Goal: Task Accomplishment & Management: Complete application form

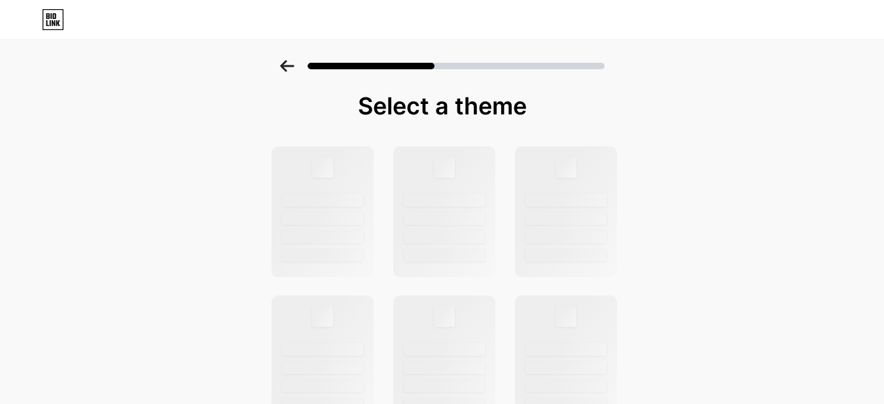
click at [497, 243] on div at bounding box center [443, 212] width 105 height 135
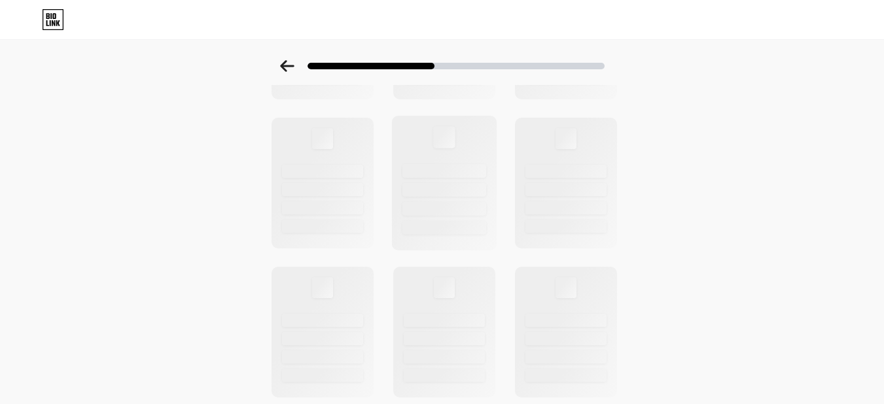
scroll to position [524, 0]
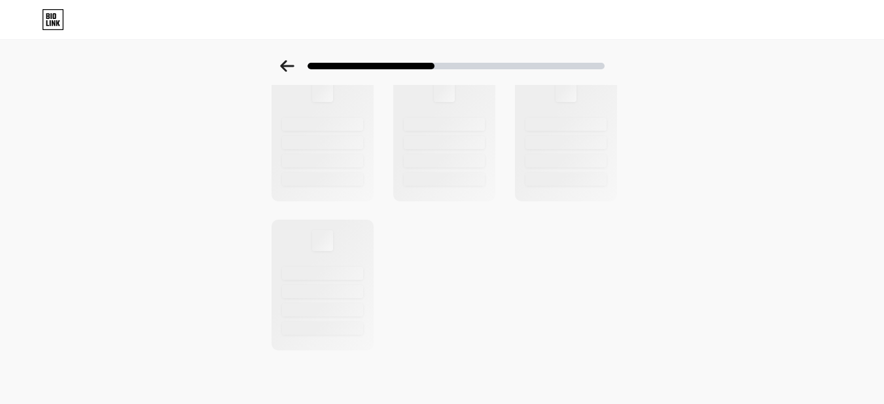
drag, startPoint x: 840, startPoint y: 3, endPoint x: 651, endPoint y: 133, distance: 229.8
click at [60, 20] on icon at bounding box center [53, 19] width 22 height 21
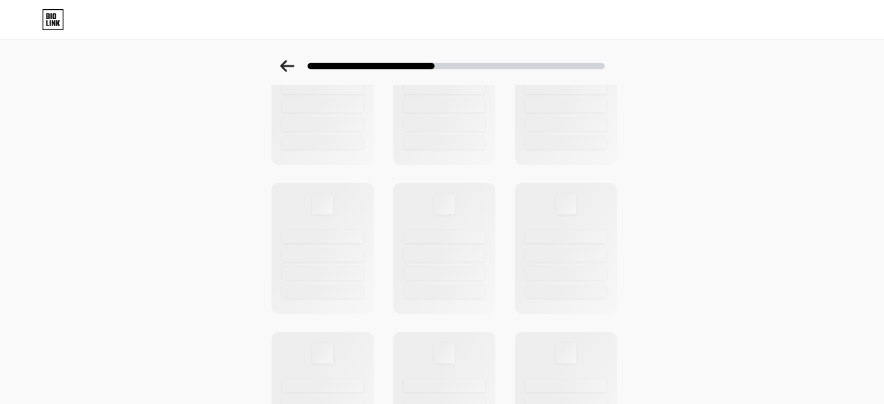
scroll to position [524, 0]
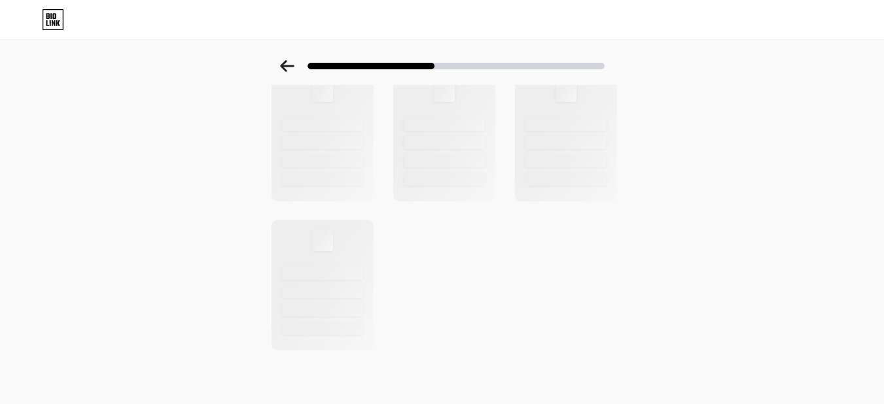
drag, startPoint x: 401, startPoint y: 277, endPoint x: 271, endPoint y: 242, distance: 134.8
drag, startPoint x: 271, startPoint y: 242, endPoint x: 287, endPoint y: 162, distance: 81.5
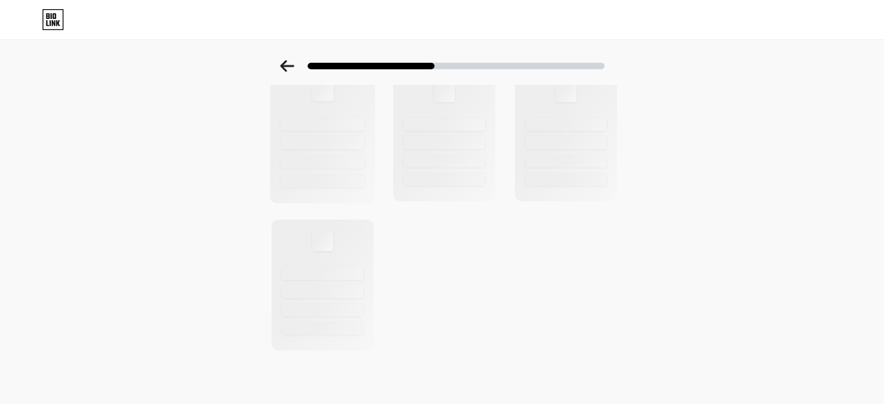
drag, startPoint x: 287, startPoint y: 162, endPoint x: 325, endPoint y: 141, distance: 42.8
click at [293, 155] on div at bounding box center [323, 162] width 84 height 14
drag, startPoint x: 325, startPoint y: 141, endPoint x: 443, endPoint y: 145, distance: 118.5
click at [359, 147] on div at bounding box center [322, 142] width 81 height 13
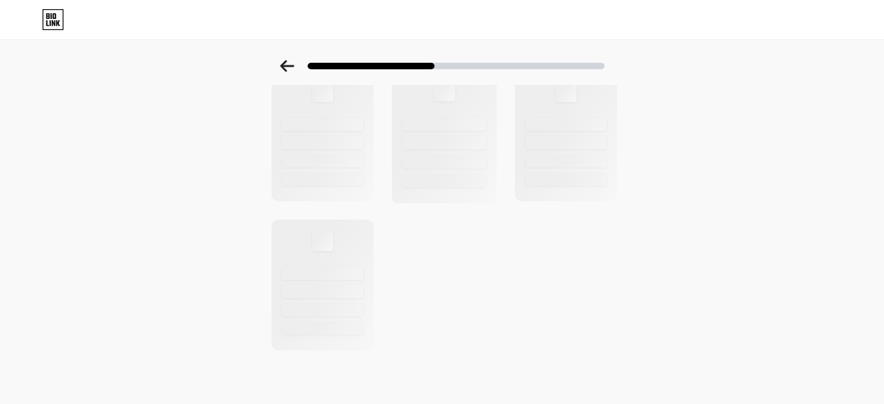
click at [452, 148] on div at bounding box center [444, 143] width 84 height 14
drag, startPoint x: 496, startPoint y: 143, endPoint x: 609, endPoint y: 140, distance: 113.3
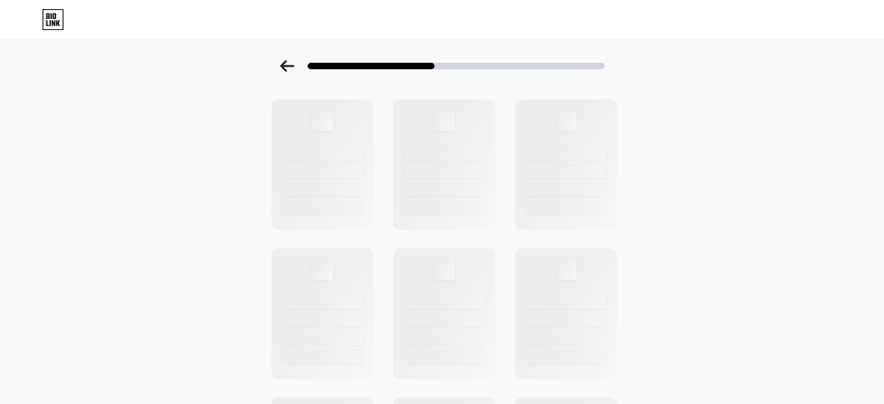
scroll to position [0, 0]
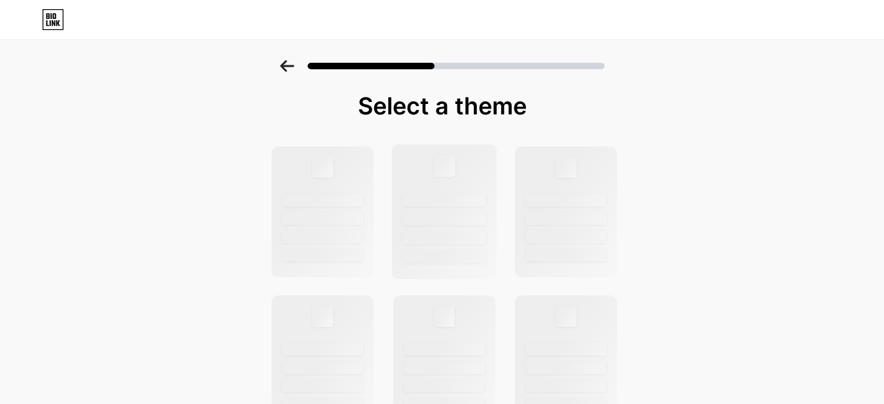
click at [437, 181] on div at bounding box center [443, 212] width 105 height 135
drag, startPoint x: 437, startPoint y: 181, endPoint x: 365, endPoint y: 173, distance: 72.3
click at [422, 179] on div at bounding box center [444, 212] width 102 height 131
drag, startPoint x: 283, startPoint y: 171, endPoint x: 338, endPoint y: 163, distance: 56.2
click at [294, 163] on div at bounding box center [322, 212] width 105 height 135
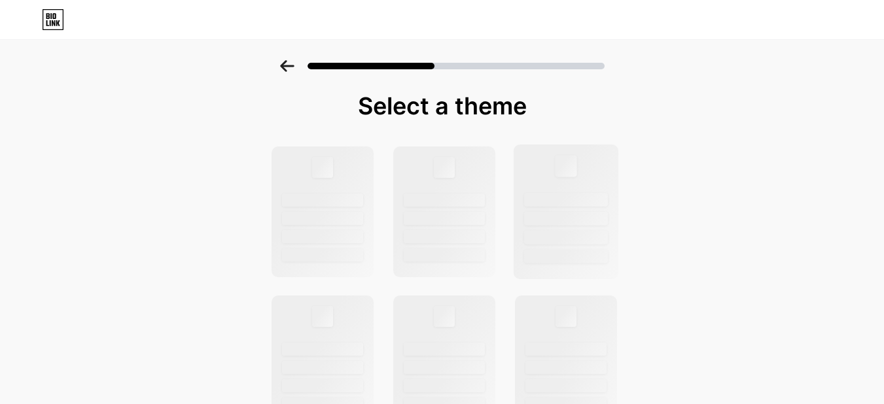
drag, startPoint x: 351, startPoint y: 168, endPoint x: 586, endPoint y: 171, distance: 235.0
drag, startPoint x: 586, startPoint y: 171, endPoint x: 614, endPoint y: 175, distance: 27.8
click at [590, 172] on div at bounding box center [565, 212] width 105 height 135
click at [615, 177] on div at bounding box center [565, 212] width 105 height 135
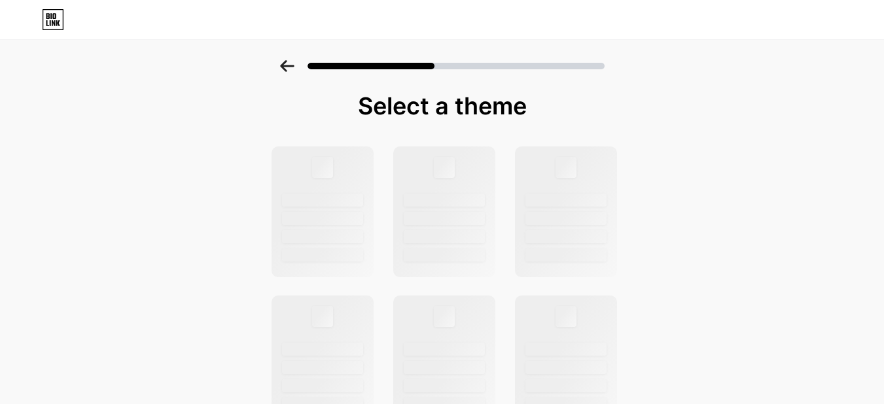
drag, startPoint x: 615, startPoint y: 177, endPoint x: 355, endPoint y: 113, distance: 267.8
click at [605, 175] on div at bounding box center [566, 212] width 102 height 131
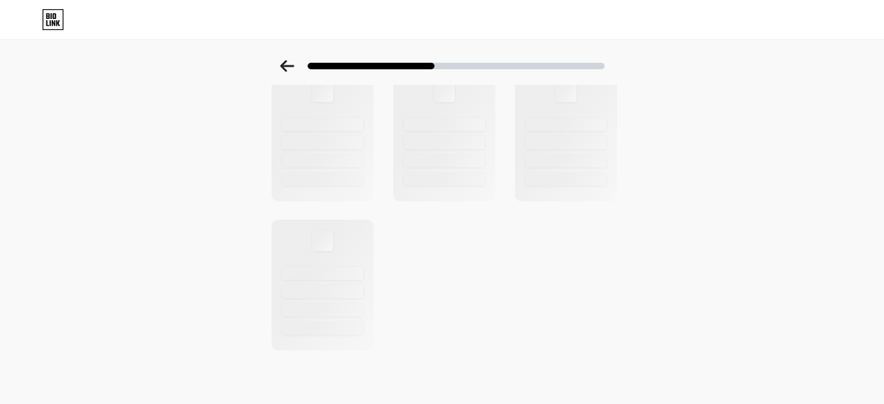
scroll to position [327, 0]
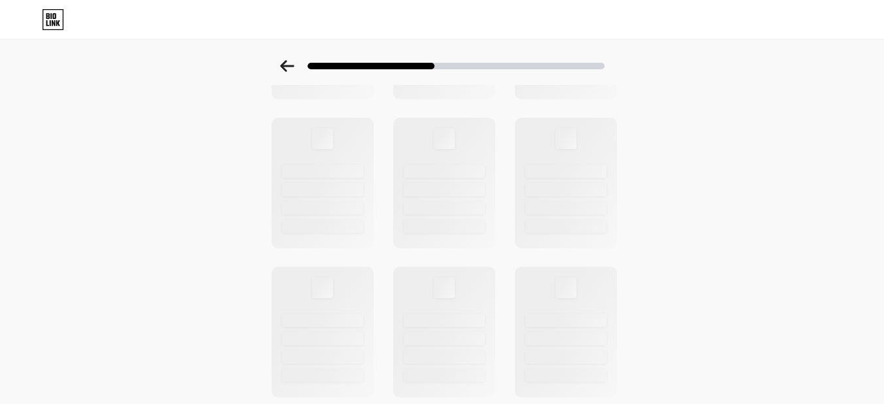
drag, startPoint x: 463, startPoint y: 220, endPoint x: 219, endPoint y: 122, distance: 262.5
click at [219, 122] on div "Select a theme" at bounding box center [442, 140] width 884 height 815
click at [220, 114] on div "Select a theme" at bounding box center [442, 140] width 884 height 815
click at [288, 61] on icon at bounding box center [287, 66] width 14 height 12
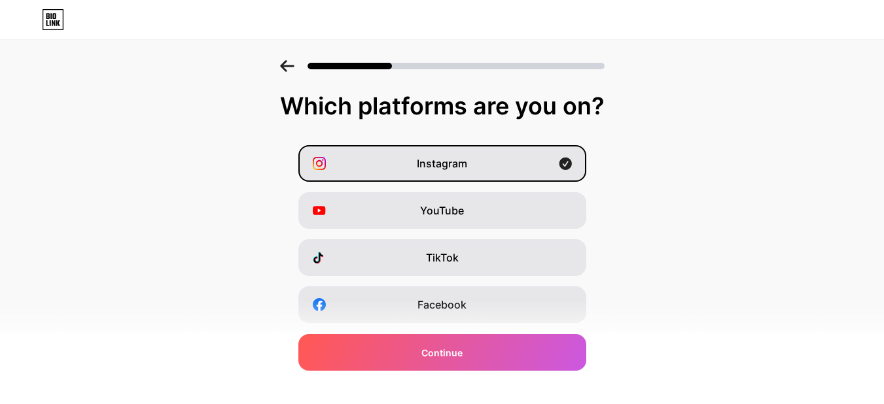
scroll to position [225, 0]
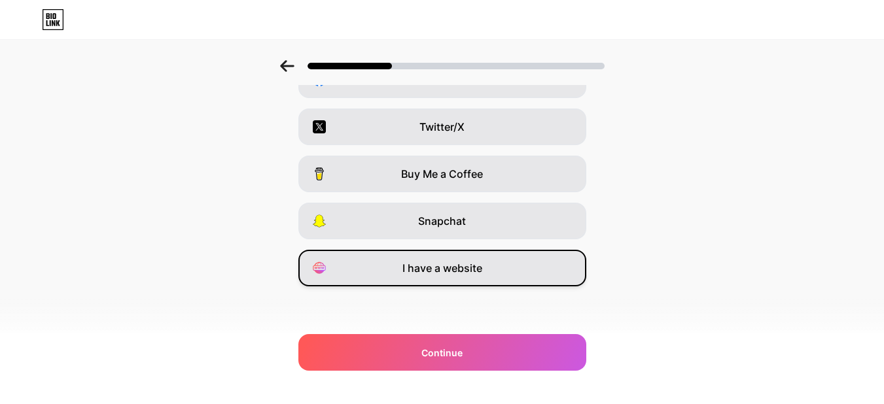
click at [461, 279] on div "I have a website" at bounding box center [442, 268] width 288 height 37
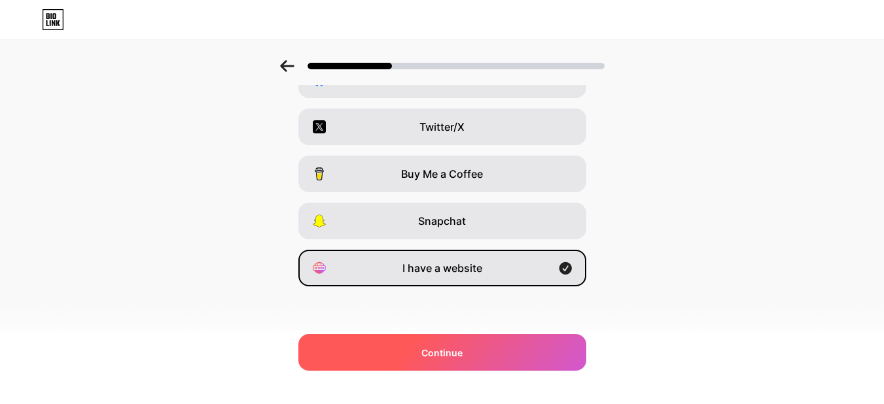
click at [471, 347] on div "Continue" at bounding box center [442, 352] width 288 height 37
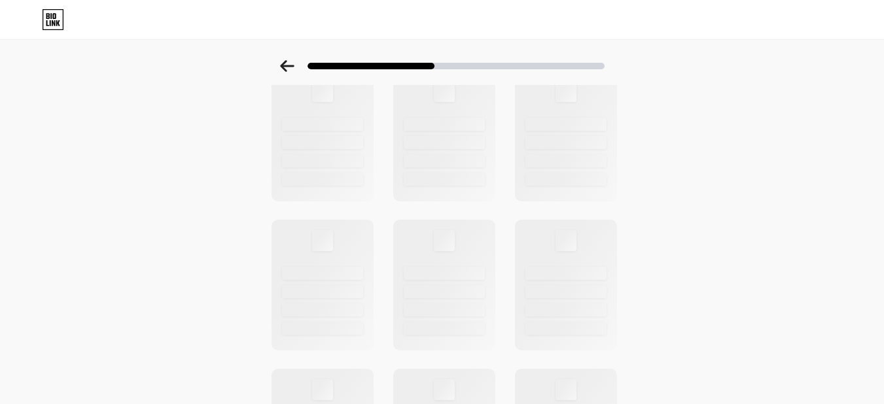
scroll to position [0, 0]
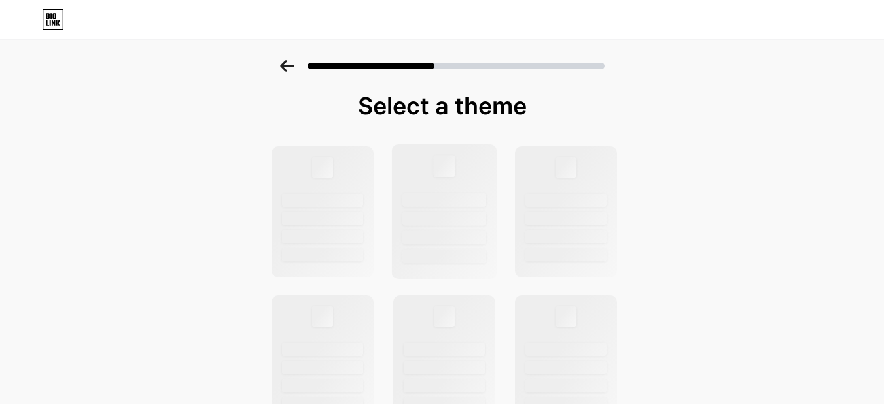
click at [431, 177] on div at bounding box center [443, 212] width 105 height 135
click at [336, 200] on div at bounding box center [323, 200] width 84 height 14
click at [484, 185] on div at bounding box center [443, 212] width 105 height 135
drag, startPoint x: 323, startPoint y: 204, endPoint x: 450, endPoint y: 189, distance: 128.5
click at [327, 203] on div at bounding box center [323, 200] width 84 height 14
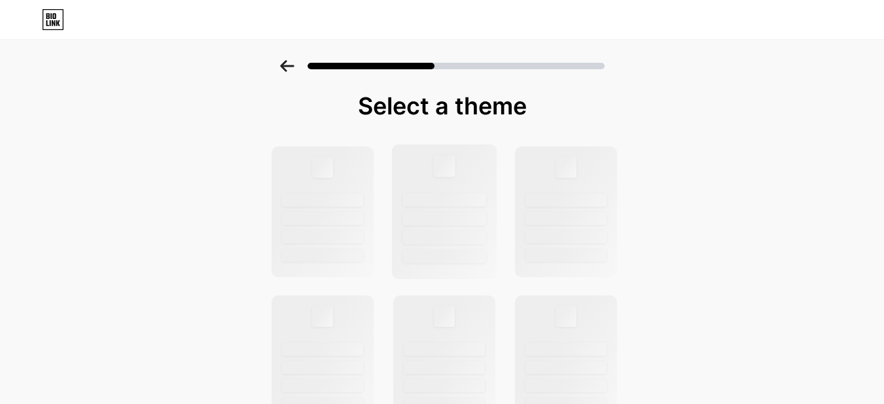
click at [450, 189] on div at bounding box center [443, 212] width 105 height 135
click at [526, 252] on div at bounding box center [565, 212] width 105 height 135
